Goal: Go to known website: Go to known website

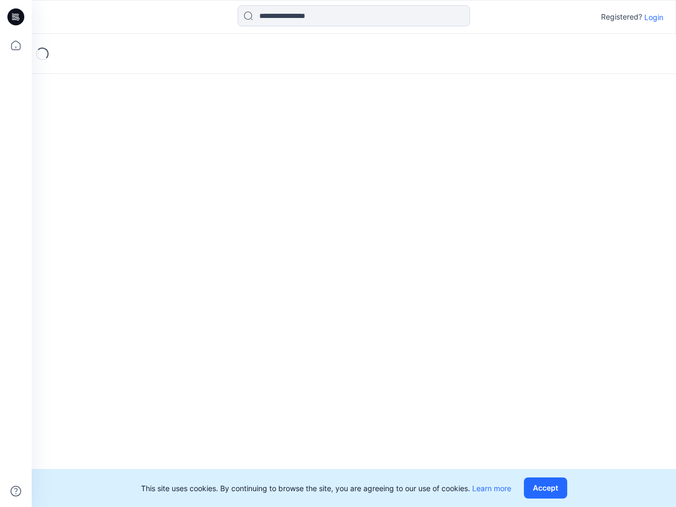
click at [338, 253] on div "Loading..." at bounding box center [354, 270] width 644 height 473
click at [16, 17] on icon at bounding box center [17, 17] width 4 height 1
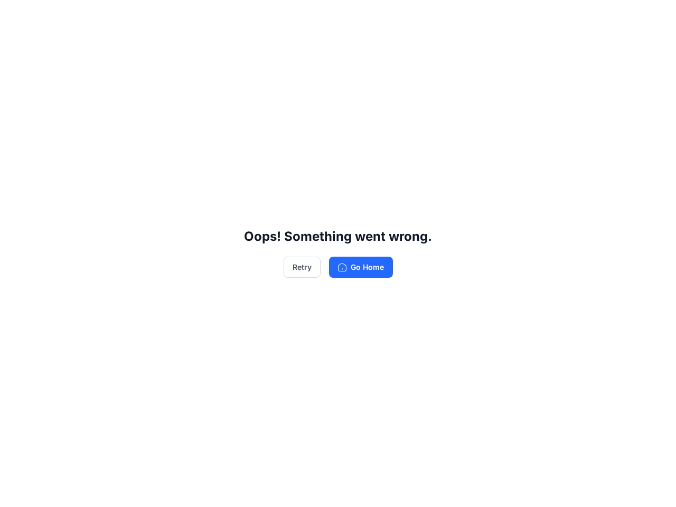
click at [16, 45] on div "Oops! Something went wrong. Retry Go Home" at bounding box center [338, 253] width 676 height 507
click at [16, 491] on div "Oops! Something went wrong. Retry Go Home" at bounding box center [338, 253] width 676 height 507
click at [354, 16] on div "Oops! Something went wrong. Retry Go Home" at bounding box center [338, 253] width 676 height 507
click at [654, 17] on div "Oops! Something went wrong. Retry Go Home" at bounding box center [338, 253] width 676 height 507
click at [548, 488] on div "Oops! Something went wrong. Retry Go Home" at bounding box center [338, 253] width 676 height 507
